Goal: Navigation & Orientation: Find specific page/section

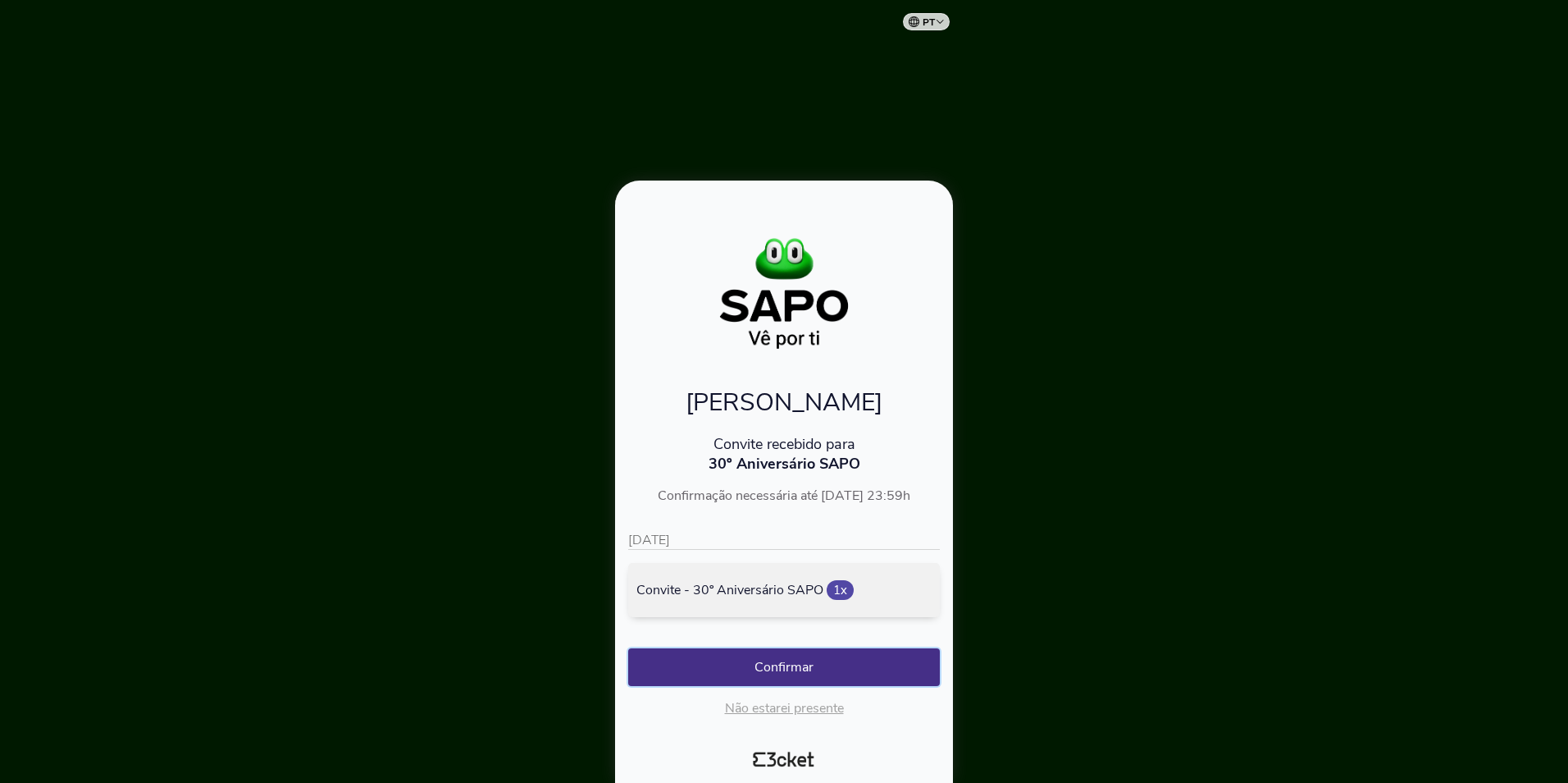
click at [779, 668] on button "Confirmar" at bounding box center [784, 666] width 312 height 38
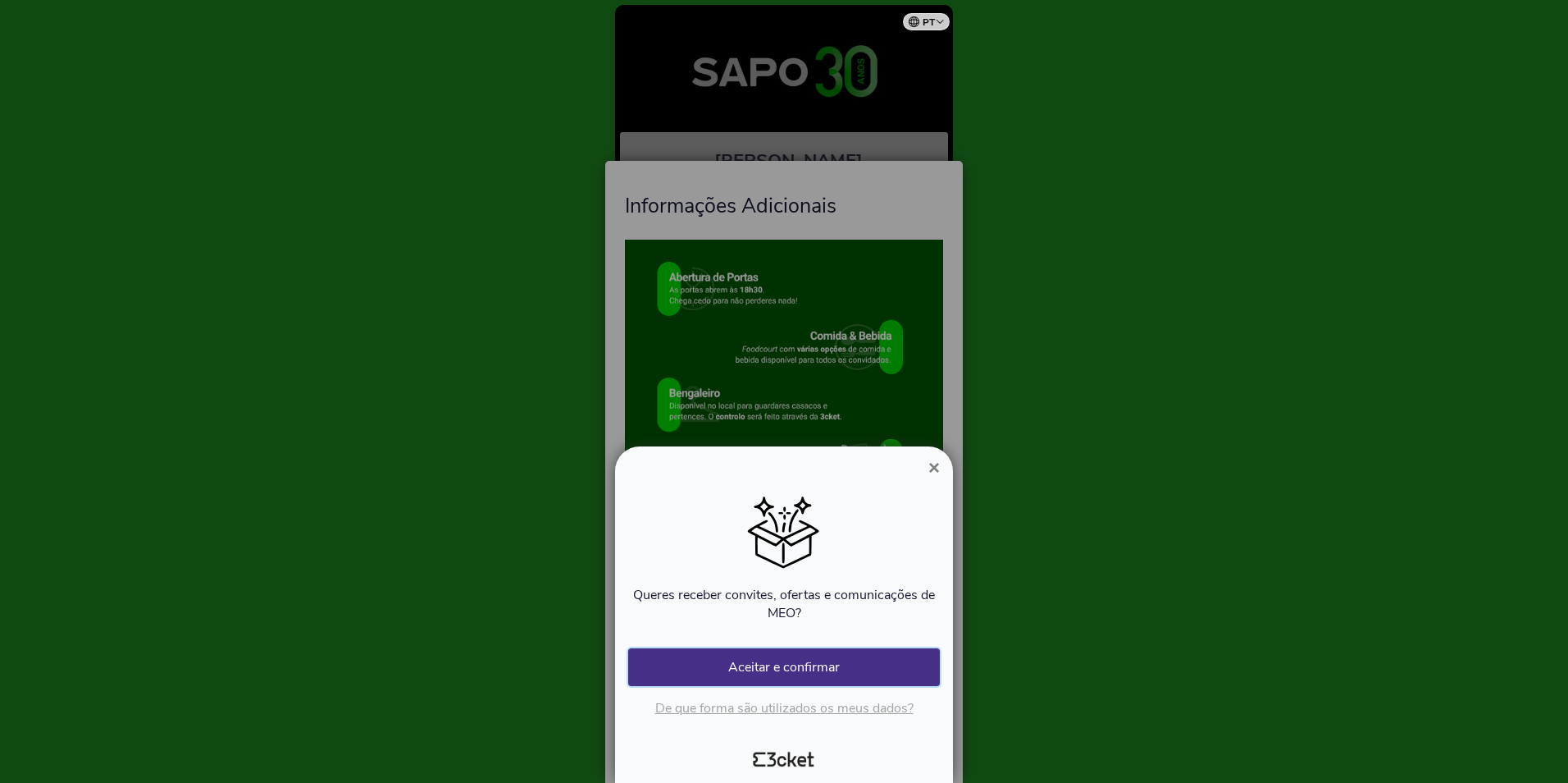
click at [773, 669] on button "Aceitar e confirmar" at bounding box center [784, 666] width 312 height 38
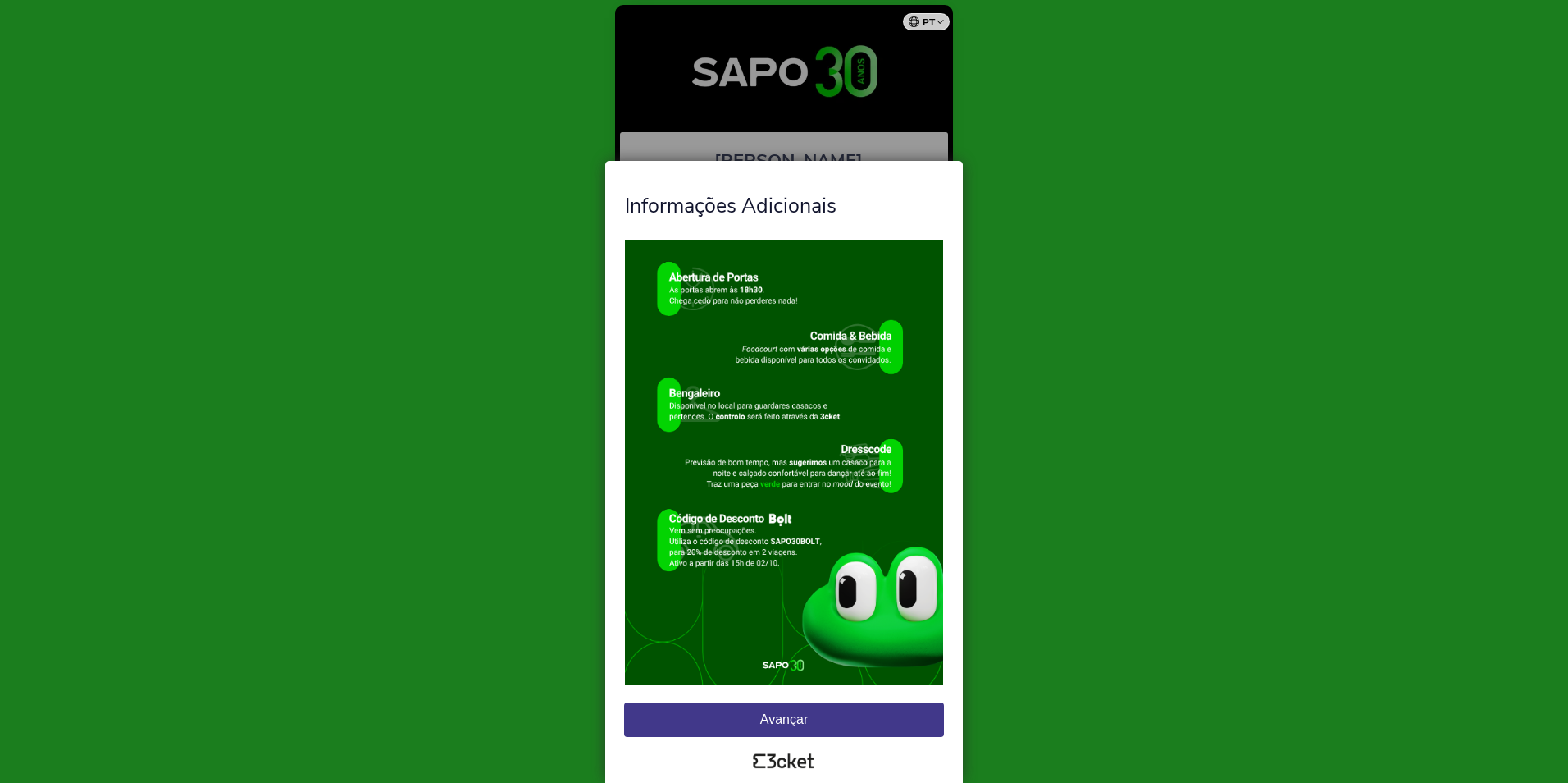
click at [794, 715] on button "Avançar" at bounding box center [784, 720] width 320 height 35
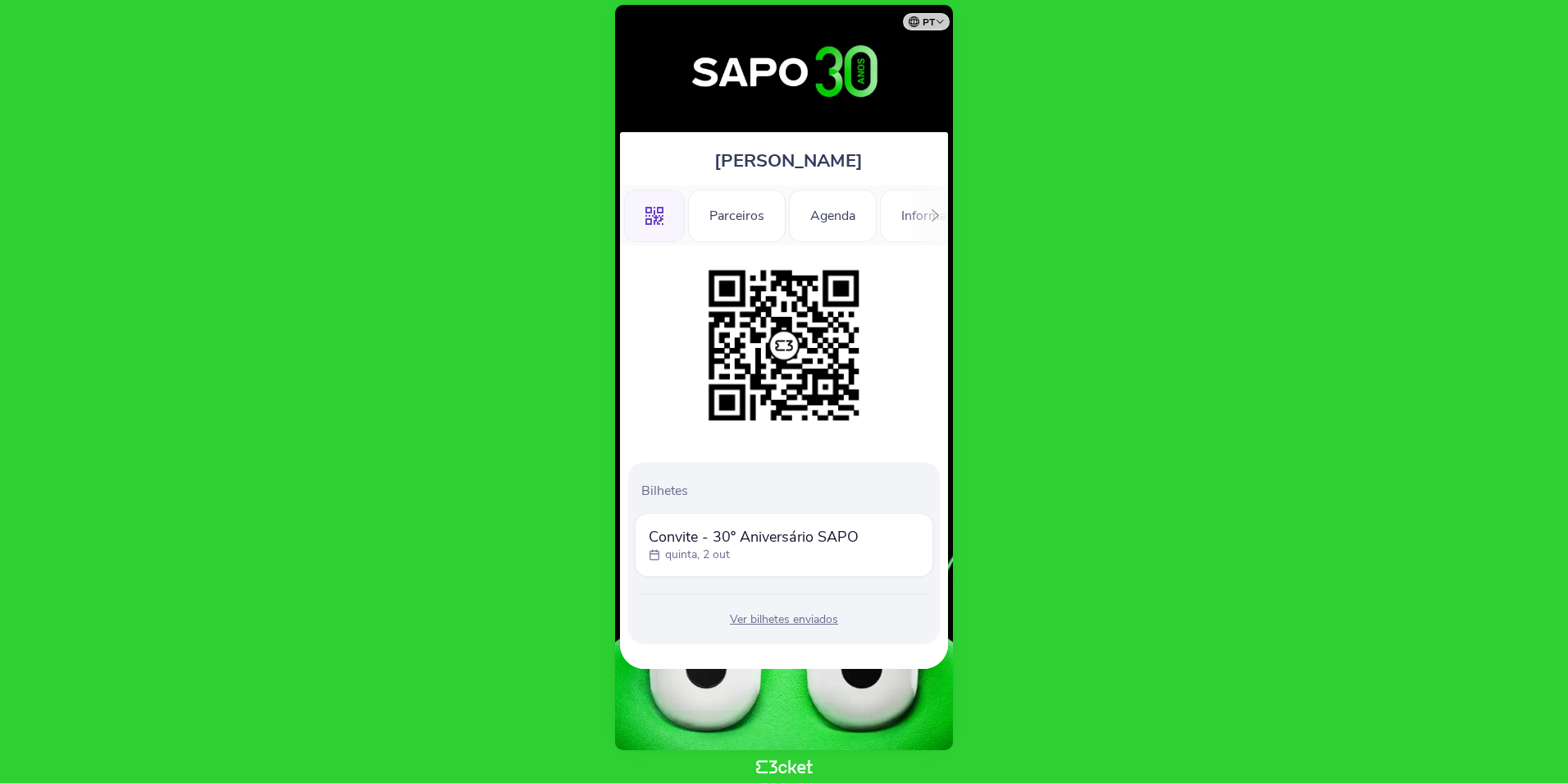
click at [931, 216] on icon at bounding box center [936, 215] width 13 height 13
click at [931, 216] on div "Informações" at bounding box center [887, 215] width 115 height 52
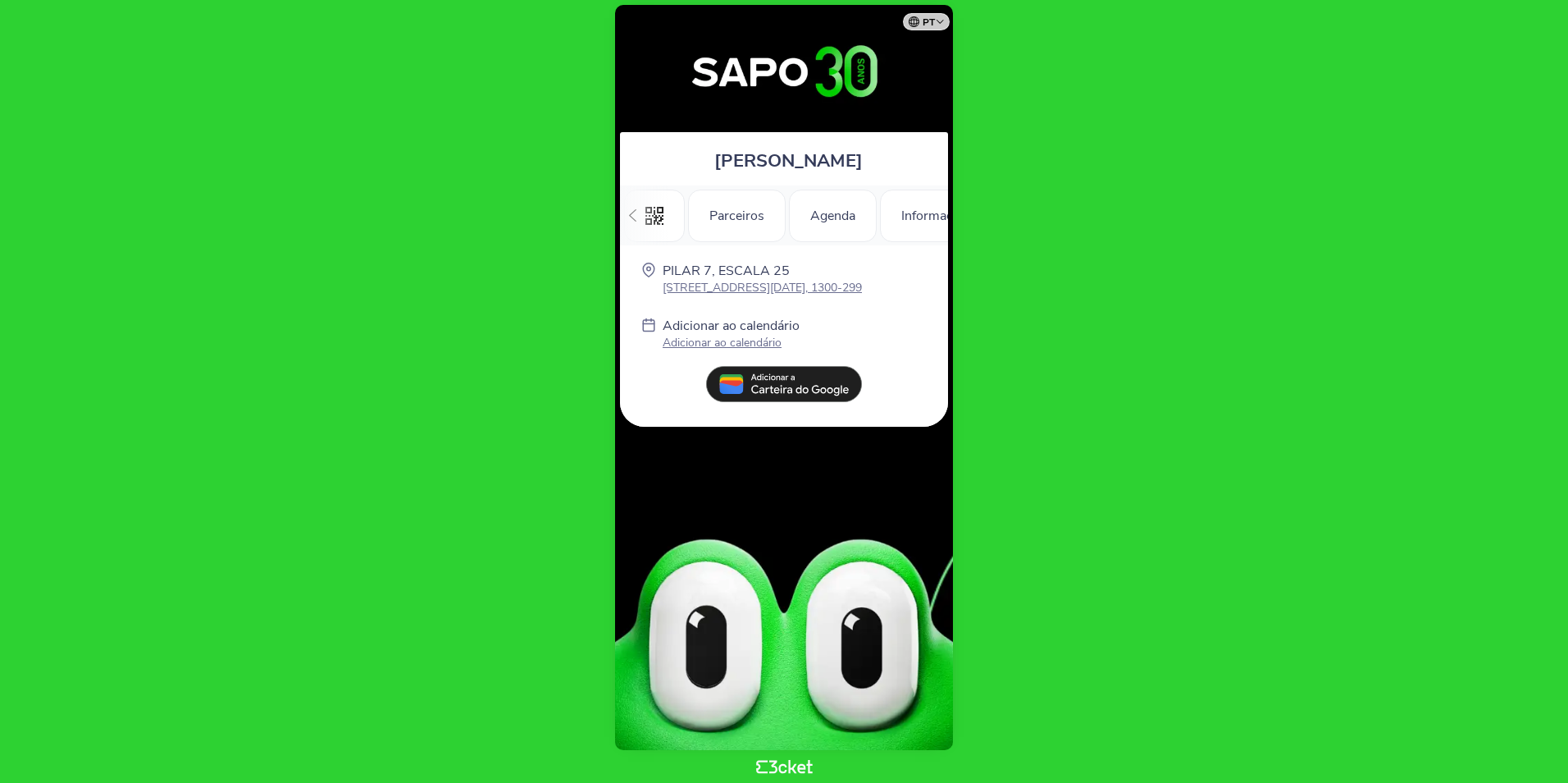
scroll to position [0, 233]
click at [636, 212] on icon at bounding box center [632, 215] width 13 height 13
click at [636, 212] on div ".st0{fill-rule:evenodd;clip-rule:evenodd;}" at bounding box center [654, 215] width 61 height 52
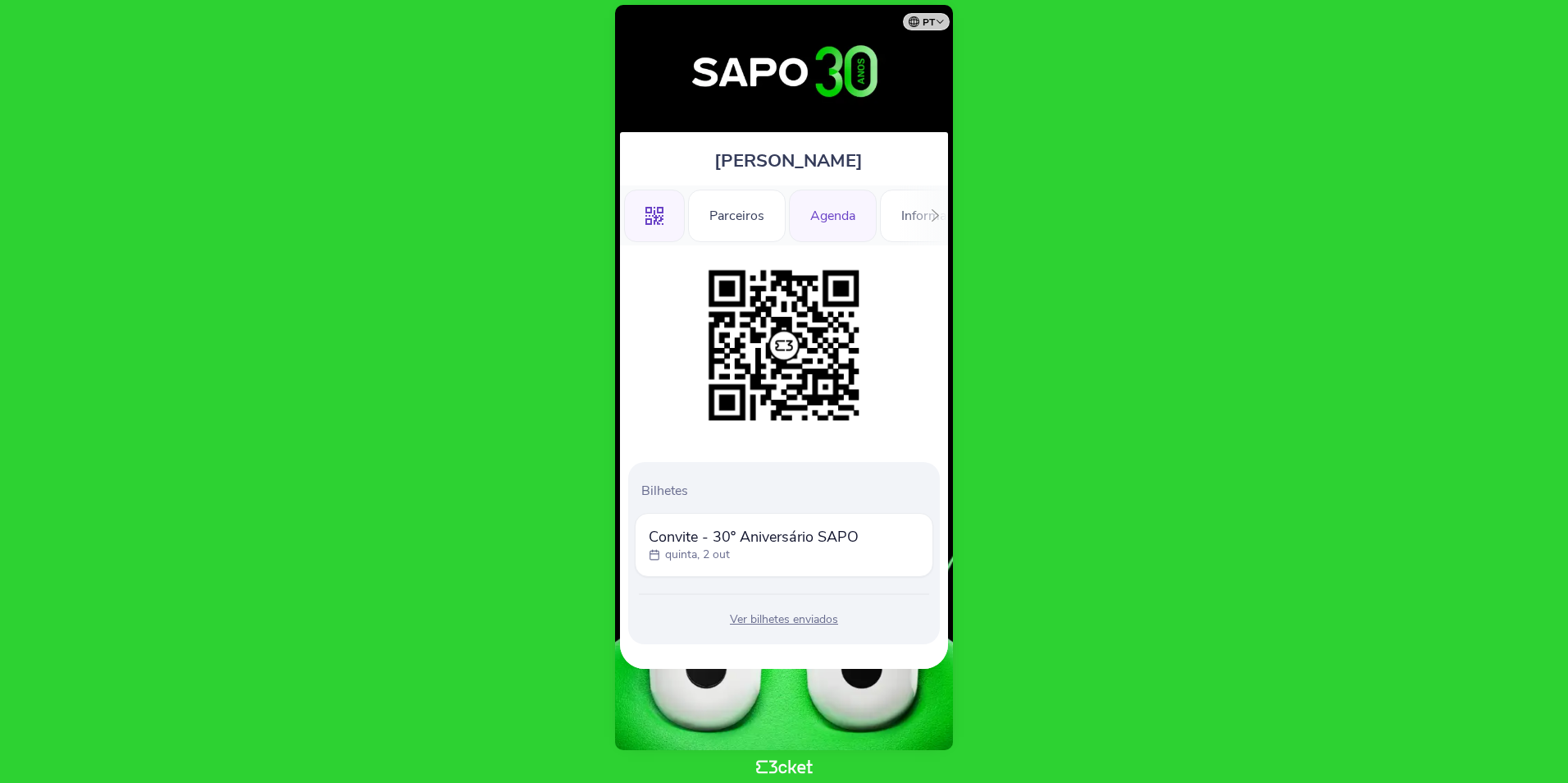
click at [816, 214] on div "Agenda" at bounding box center [833, 215] width 88 height 52
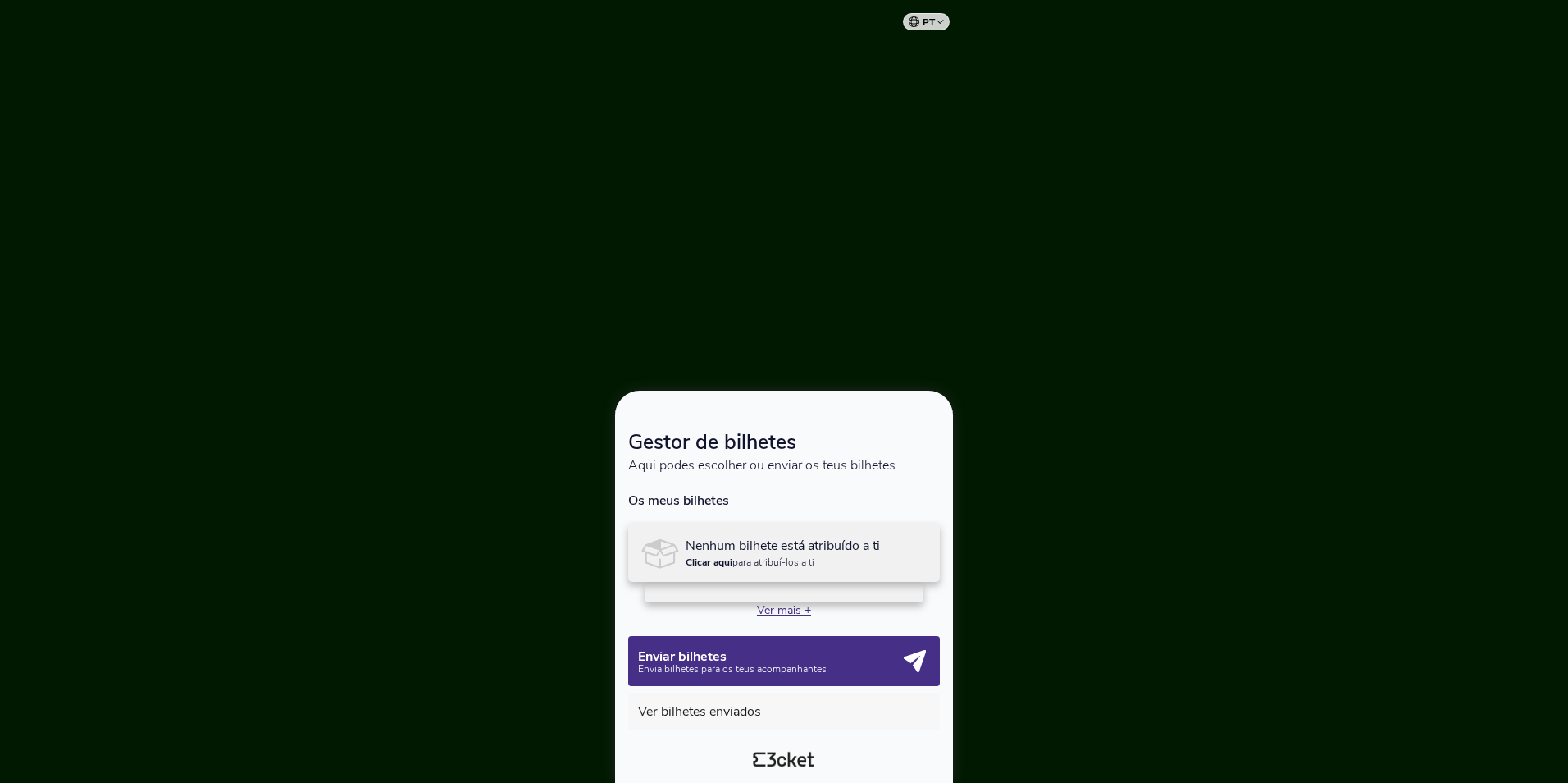
click at [770, 607] on p "Ver mais +" at bounding box center [784, 610] width 312 height 15
